Goal: Task Accomplishment & Management: Manage account settings

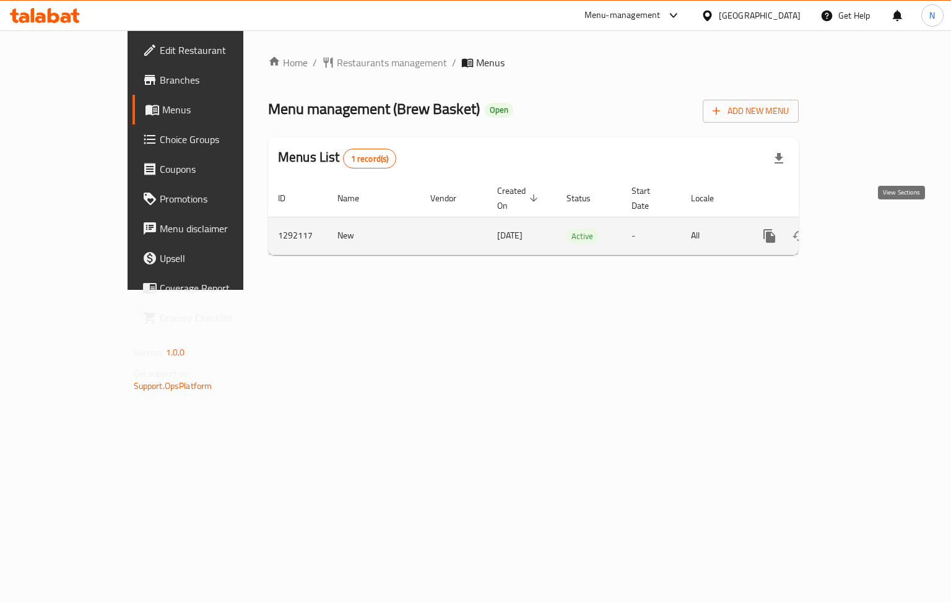
click at [866, 228] on icon "enhanced table" at bounding box center [858, 235] width 15 height 15
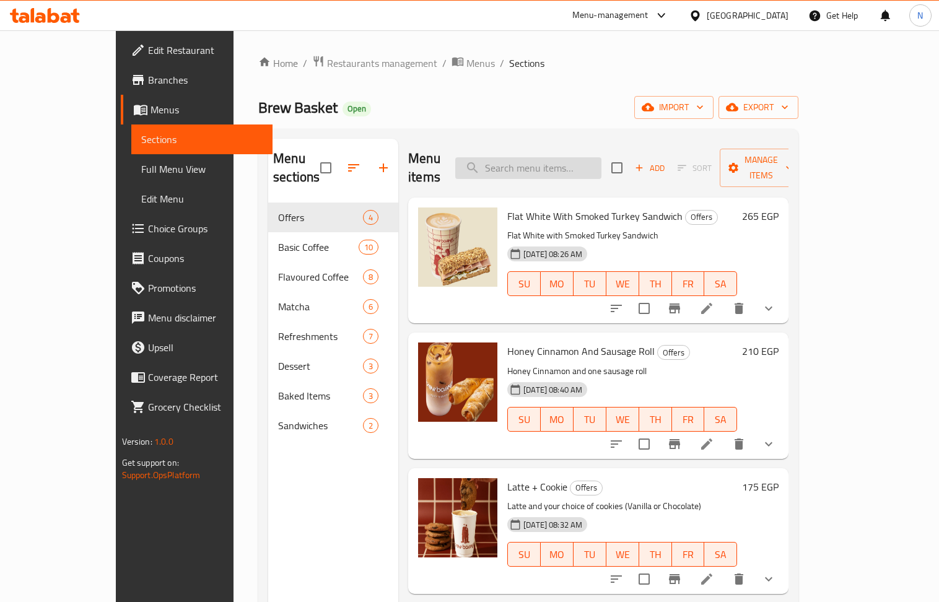
click at [554, 157] on input "search" at bounding box center [528, 168] width 146 height 22
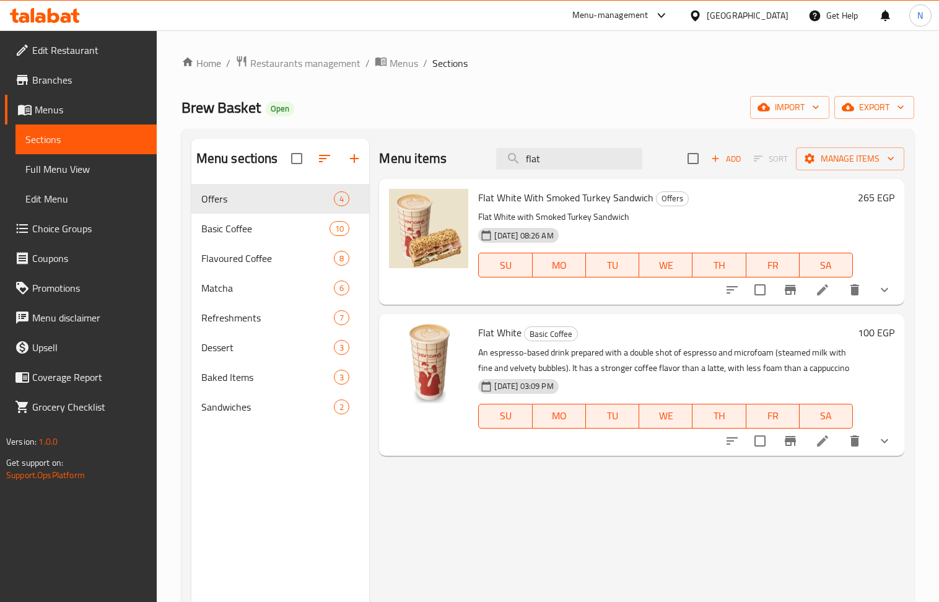
type input "flat"
click at [830, 287] on li at bounding box center [822, 290] width 35 height 22
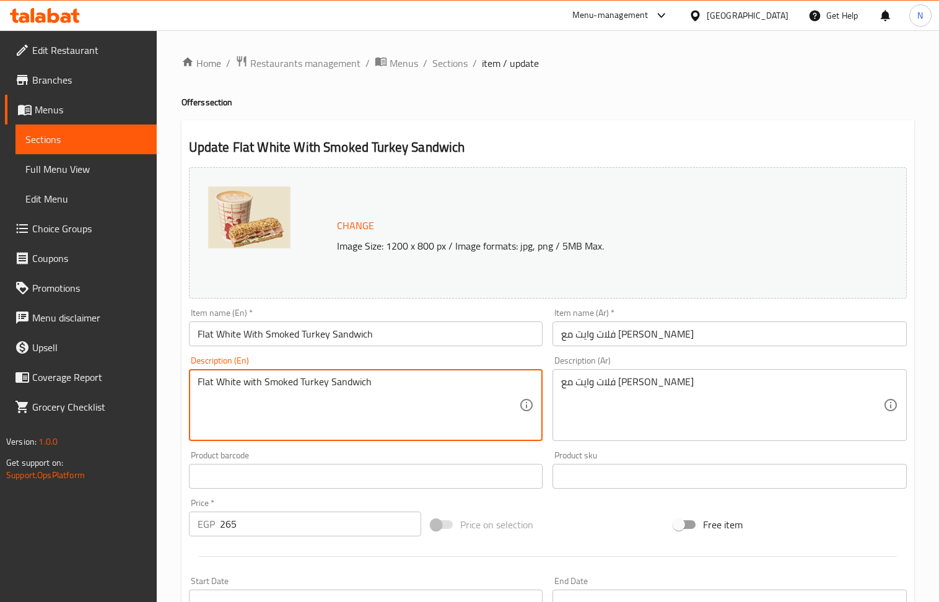
click at [376, 379] on textarea "Flat White with Smoked Turkey Sandwich" at bounding box center [359, 405] width 322 height 59
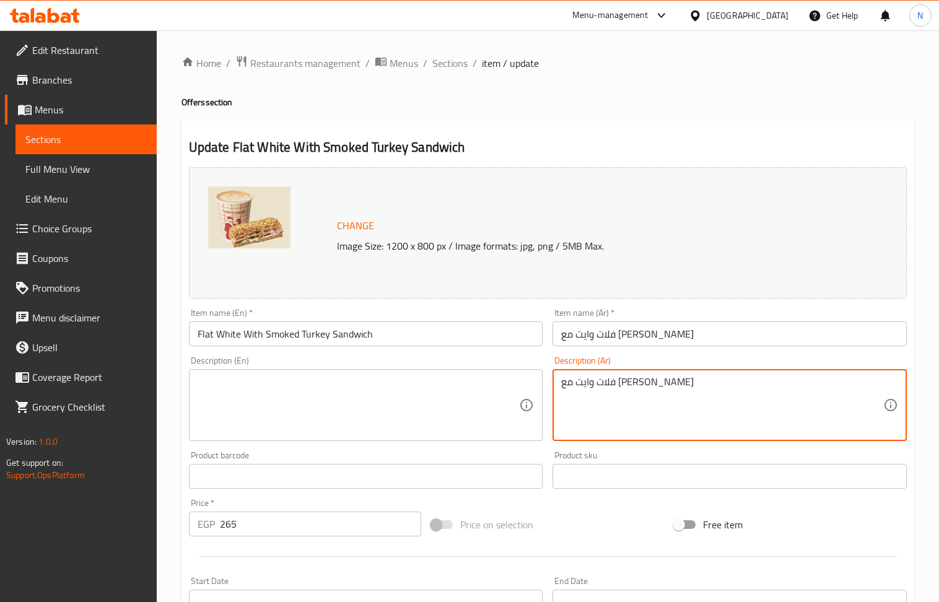
click at [709, 389] on textarea "فلات وايت مع [PERSON_NAME]" at bounding box center [722, 405] width 322 height 59
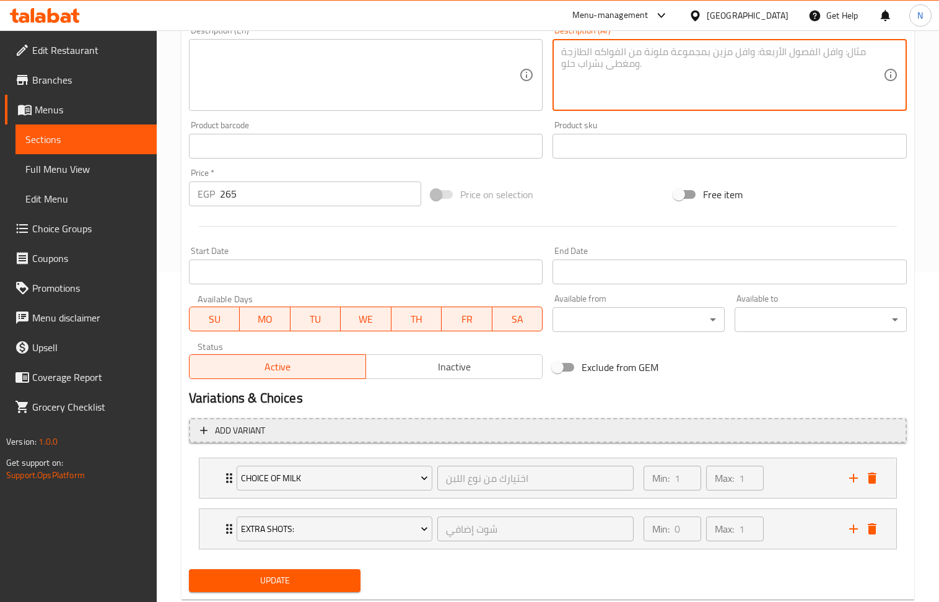
scroll to position [364, 0]
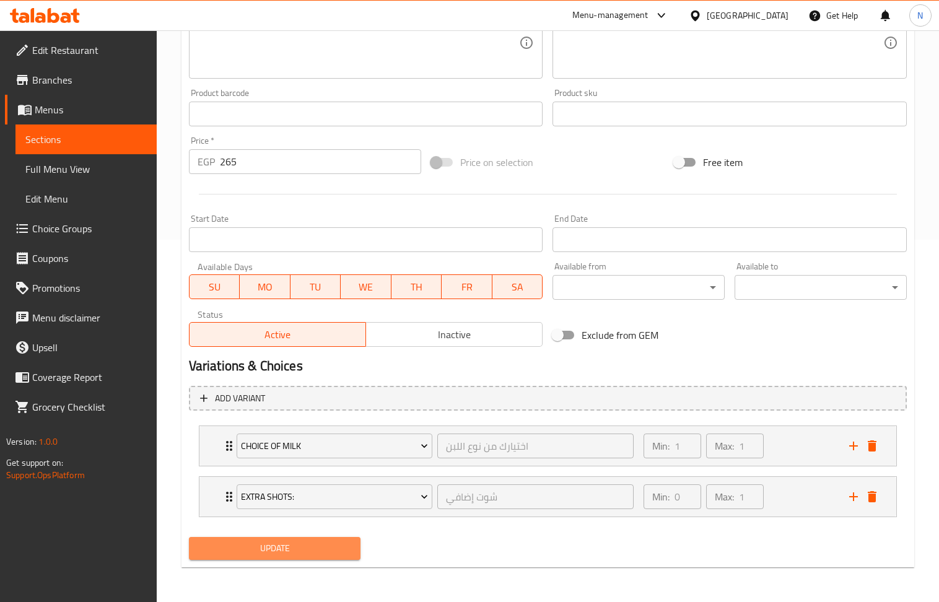
click at [293, 555] on span "Update" at bounding box center [275, 548] width 152 height 15
